Goal: Find specific page/section: Find specific page/section

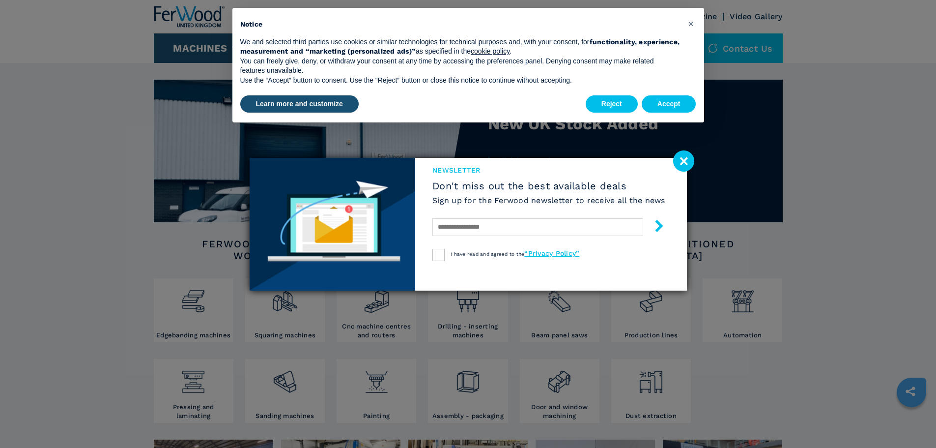
click at [681, 155] on image at bounding box center [683, 160] width 21 height 21
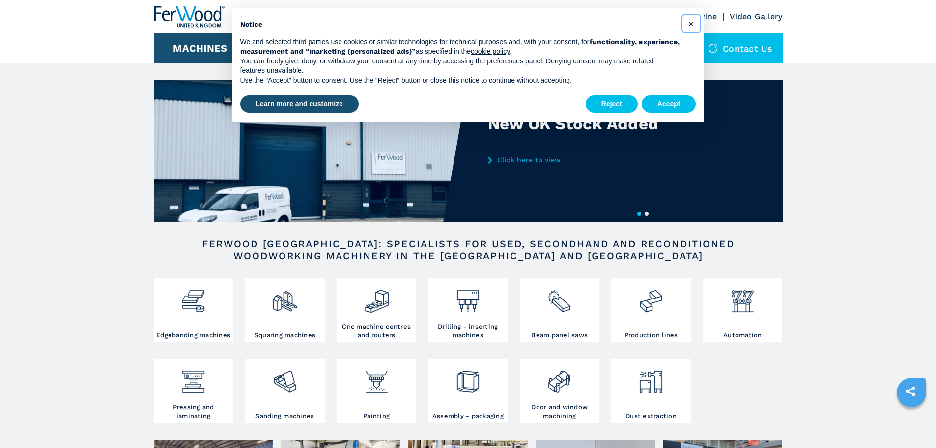
click at [691, 20] on span "×" at bounding box center [691, 24] width 6 height 12
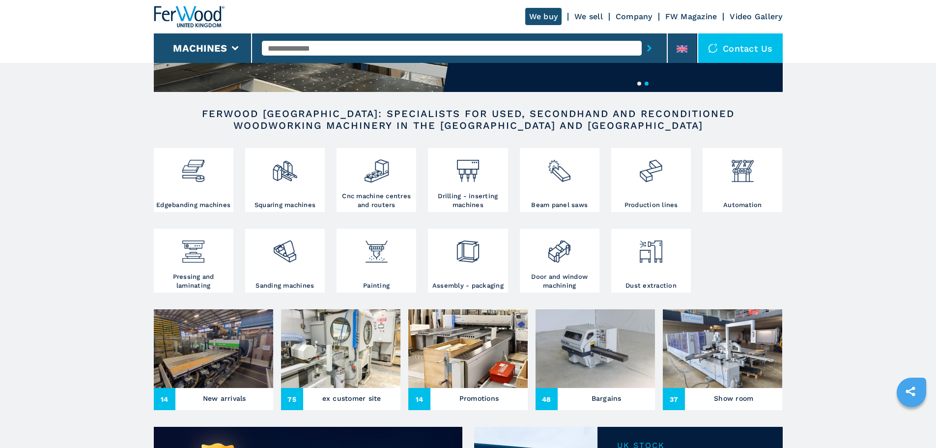
scroll to position [147, 0]
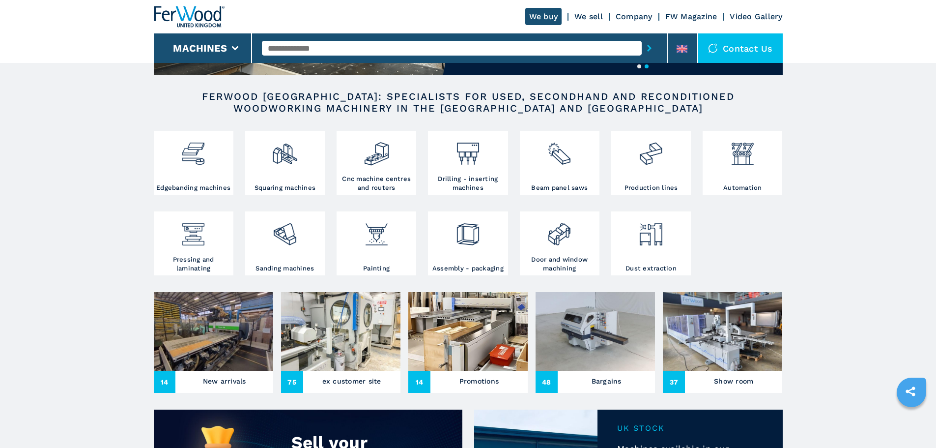
drag, startPoint x: 198, startPoint y: 338, endPoint x: 238, endPoint y: 351, distance: 42.1
click at [198, 338] on img at bounding box center [213, 331] width 119 height 79
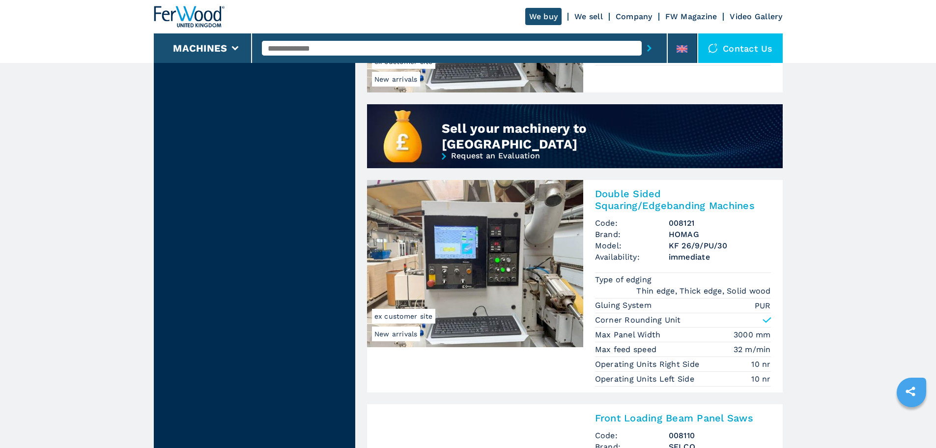
scroll to position [835, 0]
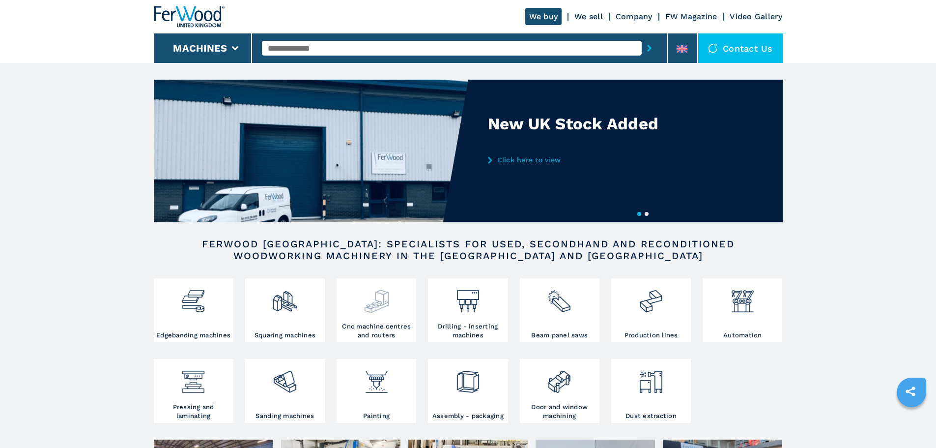
click at [380, 319] on div at bounding box center [376, 301] width 75 height 41
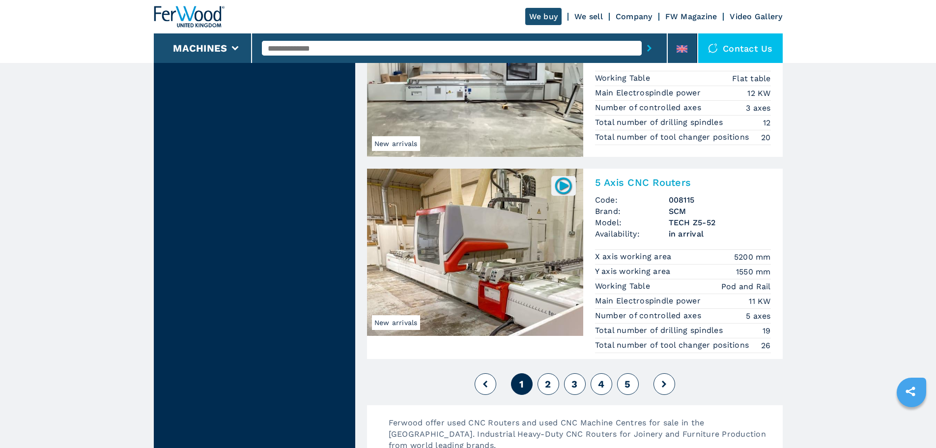
scroll to position [2310, 0]
